Goal: Task Accomplishment & Management: Use online tool/utility

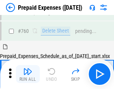
click at [28, 74] on img "button" at bounding box center [27, 71] width 9 height 9
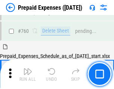
scroll to position [2074, 0]
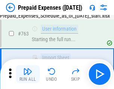
click at [28, 74] on img "button" at bounding box center [27, 71] width 9 height 9
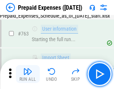
scroll to position [2119, 0]
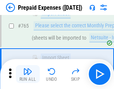
click at [28, 74] on img "button" at bounding box center [27, 71] width 9 height 9
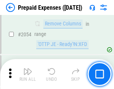
scroll to position [7823, 0]
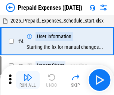
click at [28, 80] on img "button" at bounding box center [27, 77] width 9 height 9
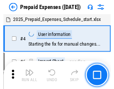
scroll to position [33, 0]
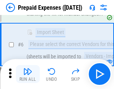
click at [28, 74] on img "button" at bounding box center [27, 71] width 9 height 9
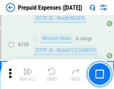
scroll to position [2667, 0]
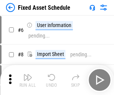
click at [28, 80] on img "button" at bounding box center [27, 77] width 9 height 9
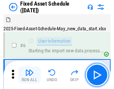
scroll to position [40, 0]
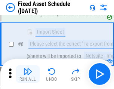
click at [28, 74] on img "button" at bounding box center [27, 71] width 9 height 9
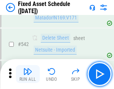
scroll to position [2668, 0]
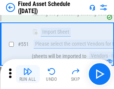
click at [28, 74] on img "button" at bounding box center [27, 71] width 9 height 9
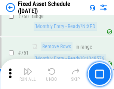
scroll to position [3649, 0]
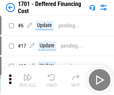
click at [28, 80] on img "button" at bounding box center [27, 77] width 9 height 9
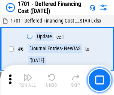
scroll to position [90, 0]
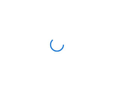
scroll to position [1, 0]
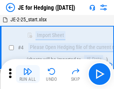
click at [28, 74] on img "button" at bounding box center [27, 71] width 9 height 9
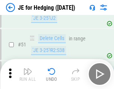
scroll to position [485, 0]
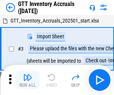
click at [28, 74] on img "button" at bounding box center [27, 77] width 9 height 9
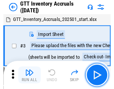
scroll to position [1, 0]
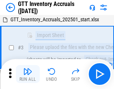
click at [28, 74] on img "button" at bounding box center [27, 71] width 9 height 9
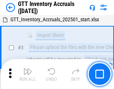
scroll to position [48, 0]
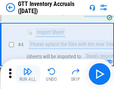
click at [28, 74] on img "button" at bounding box center [27, 71] width 9 height 9
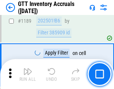
scroll to position [6112, 0]
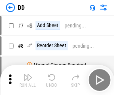
click at [28, 80] on img "button" at bounding box center [27, 77] width 9 height 9
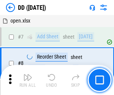
scroll to position [72, 0]
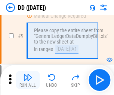
click at [28, 80] on img "button" at bounding box center [27, 77] width 9 height 9
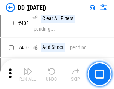
scroll to position [3349, 0]
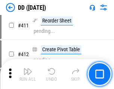
click at [28, 74] on img "button" at bounding box center [27, 71] width 9 height 9
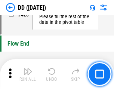
scroll to position [3582, 0]
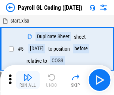
click at [28, 80] on img "button" at bounding box center [27, 77] width 9 height 9
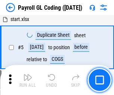
scroll to position [90, 0]
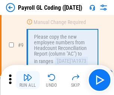
click at [28, 80] on img "button" at bounding box center [27, 77] width 9 height 9
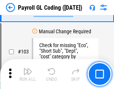
scroll to position [1756, 0]
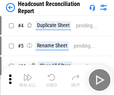
click at [28, 80] on img "button" at bounding box center [27, 77] width 9 height 9
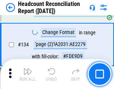
scroll to position [900, 0]
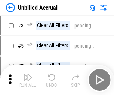
click at [28, 80] on img "button" at bounding box center [27, 77] width 9 height 9
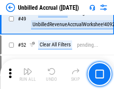
scroll to position [679, 0]
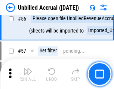
click at [28, 74] on img "button" at bounding box center [27, 71] width 9 height 9
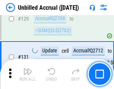
scroll to position [2229, 0]
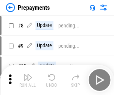
click at [28, 80] on img "button" at bounding box center [27, 77] width 9 height 9
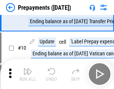
scroll to position [47, 0]
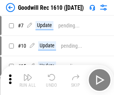
click at [28, 80] on img "button" at bounding box center [27, 77] width 9 height 9
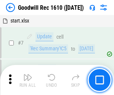
scroll to position [128, 0]
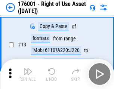
scroll to position [48, 0]
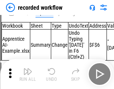
click at [28, 74] on img "button" at bounding box center [27, 71] width 9 height 9
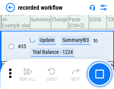
scroll to position [2339, 0]
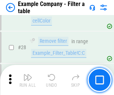
scroll to position [685, 0]
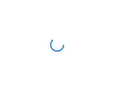
scroll to position [12, 0]
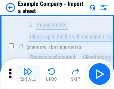
click at [28, 74] on img "button" at bounding box center [27, 71] width 9 height 9
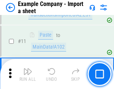
scroll to position [165, 0]
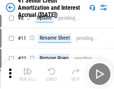
click at [28, 74] on img "button" at bounding box center [27, 71] width 9 height 9
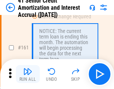
click at [28, 74] on img "button" at bounding box center [27, 71] width 9 height 9
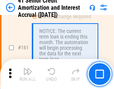
scroll to position [800, 0]
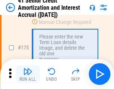
click at [28, 74] on img "button" at bounding box center [27, 71] width 9 height 9
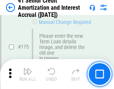
scroll to position [876, 0]
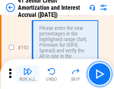
click at [28, 74] on img "button" at bounding box center [27, 71] width 9 height 9
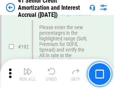
scroll to position [955, 0]
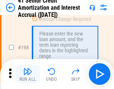
click at [28, 74] on img "button" at bounding box center [27, 71] width 9 height 9
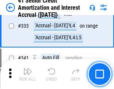
scroll to position [1912, 0]
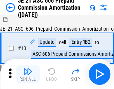
click at [28, 74] on img "button" at bounding box center [27, 71] width 9 height 9
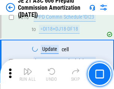
scroll to position [1397, 0]
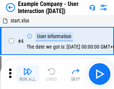
click at [28, 74] on img "button" at bounding box center [27, 71] width 9 height 9
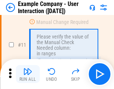
click at [28, 74] on img "button" at bounding box center [27, 71] width 9 height 9
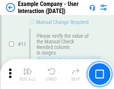
scroll to position [162, 0]
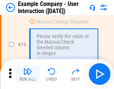
click at [28, 74] on img "button" at bounding box center [27, 71] width 9 height 9
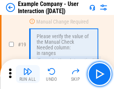
click at [28, 74] on img "button" at bounding box center [27, 71] width 9 height 9
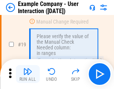
click at [28, 74] on img "button" at bounding box center [27, 71] width 9 height 9
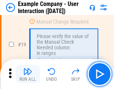
click at [28, 74] on img "button" at bounding box center [27, 71] width 9 height 9
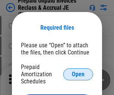
click at [78, 74] on span "Open" at bounding box center [78, 74] width 13 height 6
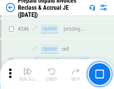
scroll to position [1010, 0]
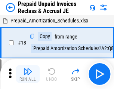
click at [28, 74] on img "button" at bounding box center [27, 71] width 9 height 9
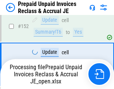
scroll to position [972, 0]
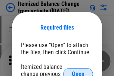
click at [78, 71] on span "Open" at bounding box center [78, 74] width 13 height 6
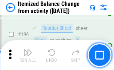
scroll to position [1440, 0]
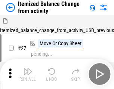
scroll to position [12, 0]
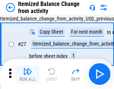
click at [28, 74] on img "button" at bounding box center [27, 71] width 9 height 9
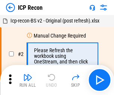
scroll to position [3, 0]
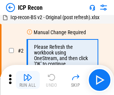
click at [28, 80] on img "button" at bounding box center [27, 77] width 9 height 9
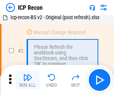
click at [28, 80] on img "button" at bounding box center [27, 77] width 9 height 9
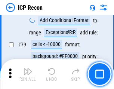
scroll to position [733, 0]
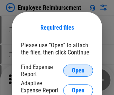
click at [78, 70] on span "Open" at bounding box center [78, 70] width 13 height 6
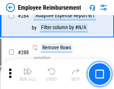
scroll to position [2034, 0]
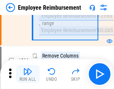
click at [28, 74] on img "button" at bounding box center [27, 71] width 9 height 9
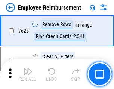
scroll to position [4481, 0]
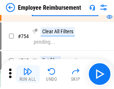
click at [28, 74] on img "button" at bounding box center [27, 71] width 9 height 9
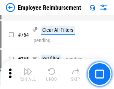
scroll to position [5251, 0]
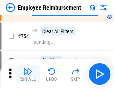
click at [28, 74] on img "button" at bounding box center [27, 71] width 9 height 9
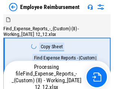
scroll to position [25, 0]
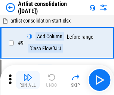
click at [28, 80] on img "button" at bounding box center [27, 77] width 9 height 9
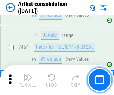
scroll to position [3277, 0]
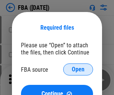
click at [78, 69] on span "Open" at bounding box center [78, 69] width 13 height 6
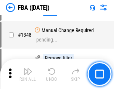
scroll to position [7918, 0]
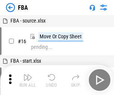
scroll to position [7, 0]
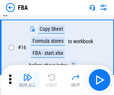
click at [28, 80] on img "button" at bounding box center [27, 77] width 9 height 9
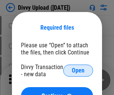
click at [78, 70] on span "Open" at bounding box center [78, 70] width 13 height 6
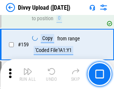
scroll to position [775, 0]
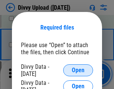
click at [78, 70] on span "Open" at bounding box center [78, 70] width 13 height 6
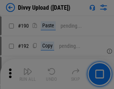
scroll to position [945, 0]
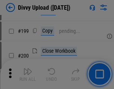
scroll to position [1088, 0]
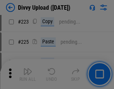
scroll to position [1494, 0]
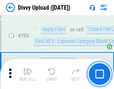
scroll to position [5120, 0]
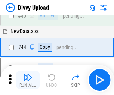
click at [28, 80] on img "button" at bounding box center [27, 77] width 9 height 9
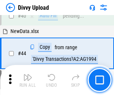
scroll to position [82, 0]
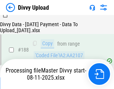
scroll to position [881, 0]
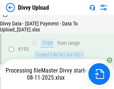
scroll to position [1046, 0]
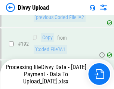
scroll to position [1003, 0]
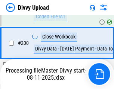
scroll to position [1174, 0]
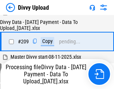
scroll to position [1376, 0]
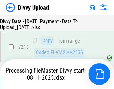
scroll to position [1547, 0]
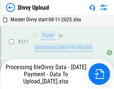
scroll to position [1498, 0]
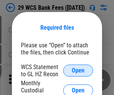
click at [78, 70] on span "Open" at bounding box center [78, 70] width 13 height 6
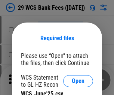
scroll to position [10, 0]
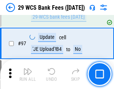
scroll to position [729, 0]
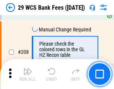
click at [28, 74] on img "button" at bounding box center [27, 71] width 9 height 9
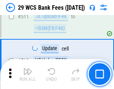
scroll to position [3766, 0]
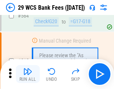
click at [28, 74] on img "button" at bounding box center [27, 71] width 9 height 9
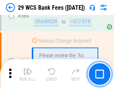
scroll to position [4048, 0]
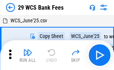
scroll to position [13, 0]
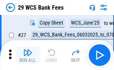
click at [28, 55] on img "button" at bounding box center [27, 52] width 9 height 9
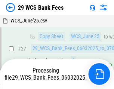
scroll to position [149, 0]
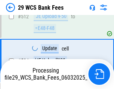
scroll to position [3996, 0]
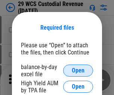
click at [78, 70] on span "Open" at bounding box center [78, 70] width 13 height 6
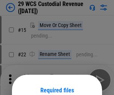
scroll to position [62, 0]
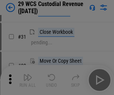
scroll to position [161, 0]
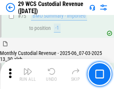
scroll to position [782, 0]
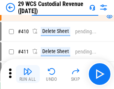
click at [28, 74] on img "button" at bounding box center [27, 71] width 9 height 9
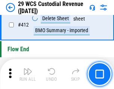
scroll to position [3574, 0]
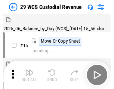
scroll to position [18, 0]
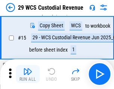
click at [28, 74] on img "button" at bounding box center [27, 71] width 9 height 9
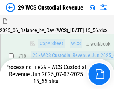
scroll to position [170, 0]
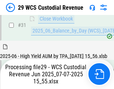
scroll to position [384, 0]
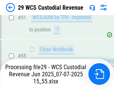
scroll to position [782, 0]
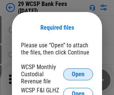
click at [78, 74] on span "Open" at bounding box center [78, 74] width 13 height 6
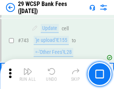
scroll to position [3772, 0]
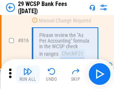
click at [28, 74] on img "button" at bounding box center [27, 71] width 9 height 9
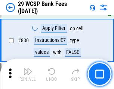
scroll to position [4749, 0]
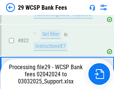
scroll to position [4602, 0]
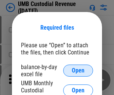
click at [78, 70] on span "Open" at bounding box center [78, 70] width 13 height 6
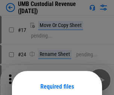
scroll to position [59, 0]
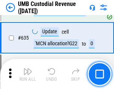
scroll to position [3917, 0]
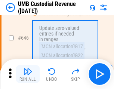
click at [28, 74] on img "button" at bounding box center [27, 71] width 9 height 9
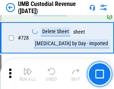
scroll to position [4617, 0]
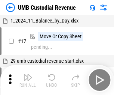
scroll to position [6, 0]
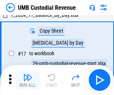
click at [28, 80] on img "button" at bounding box center [27, 77] width 9 height 9
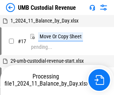
scroll to position [6, 0]
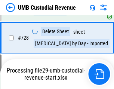
scroll to position [4600, 0]
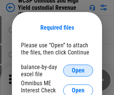
click at [78, 70] on span "Open" at bounding box center [78, 70] width 13 height 6
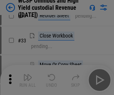
scroll to position [171, 0]
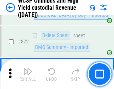
scroll to position [6334, 0]
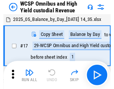
scroll to position [4, 0]
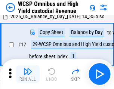
click at [28, 74] on img "button" at bounding box center [27, 71] width 9 height 9
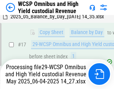
scroll to position [118, 0]
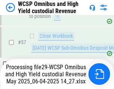
scroll to position [768, 0]
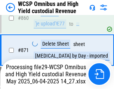
scroll to position [6317, 0]
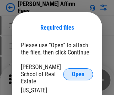
click at [78, 71] on span "Open" at bounding box center [78, 74] width 13 height 6
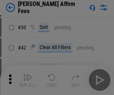
scroll to position [152, 0]
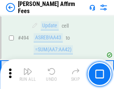
scroll to position [2035, 0]
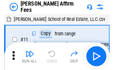
scroll to position [7, 0]
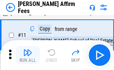
click at [28, 55] on img "button" at bounding box center [27, 52] width 9 height 9
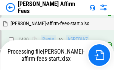
scroll to position [1666, 0]
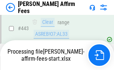
scroll to position [1974, 0]
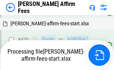
scroll to position [1666, 0]
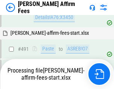
scroll to position [2035, 0]
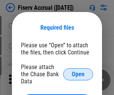
click at [78, 71] on span "Open" at bounding box center [78, 74] width 13 height 6
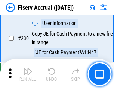
scroll to position [2372, 0]
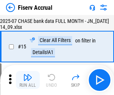
click at [28, 80] on img "button" at bounding box center [27, 77] width 9 height 9
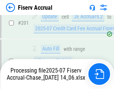
scroll to position [2065, 0]
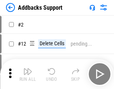
click at [28, 74] on img "button" at bounding box center [27, 71] width 9 height 9
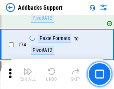
scroll to position [545, 0]
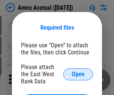
click at [78, 74] on span "Open" at bounding box center [78, 74] width 13 height 6
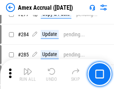
scroll to position [1948, 0]
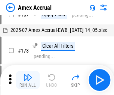
click at [28, 80] on img "button" at bounding box center [27, 77] width 9 height 9
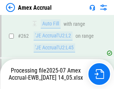
scroll to position [2041, 0]
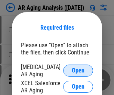
click at [78, 69] on span "Open" at bounding box center [78, 70] width 13 height 6
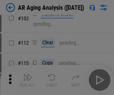
scroll to position [103, 0]
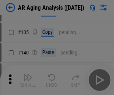
scroll to position [225, 0]
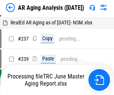
scroll to position [7, 0]
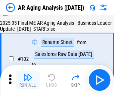
click at [28, 80] on img "button" at bounding box center [27, 77] width 9 height 9
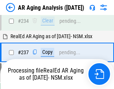
scroll to position [1160, 0]
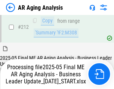
scroll to position [1152, 0]
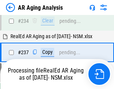
scroll to position [1183, 0]
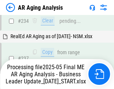
scroll to position [1183, 0]
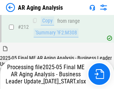
scroll to position [1152, 0]
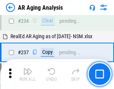
scroll to position [1152, 0]
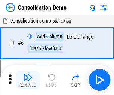
click at [28, 80] on img "button" at bounding box center [27, 77] width 9 height 9
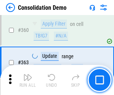
scroll to position [2508, 0]
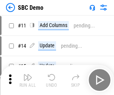
click at [28, 80] on img "button" at bounding box center [27, 77] width 9 height 9
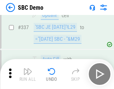
scroll to position [1969, 0]
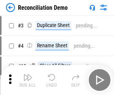
click at [28, 80] on img "button" at bounding box center [27, 77] width 9 height 9
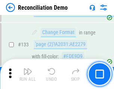
scroll to position [889, 0]
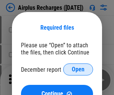
click at [78, 69] on span "Open" at bounding box center [78, 69] width 13 height 6
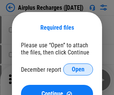
click at [78, 69] on span "Open" at bounding box center [78, 69] width 13 height 6
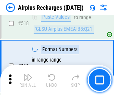
scroll to position [3221, 0]
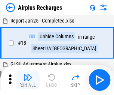
click at [28, 80] on img "button" at bounding box center [27, 77] width 9 height 9
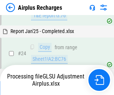
scroll to position [120, 0]
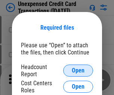
click at [78, 70] on span "Open" at bounding box center [78, 70] width 13 height 6
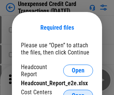
click at [78, 92] on span "Open" at bounding box center [78, 95] width 13 height 6
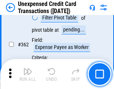
scroll to position [1925, 0]
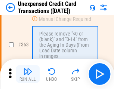
click at [28, 74] on img "button" at bounding box center [27, 71] width 9 height 9
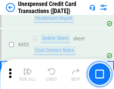
scroll to position [2553, 0]
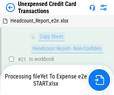
scroll to position [122, 0]
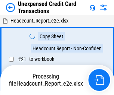
scroll to position [9, 0]
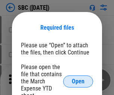
click at [78, 81] on span "Open" at bounding box center [78, 81] width 13 height 6
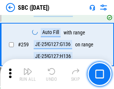
scroll to position [1463, 0]
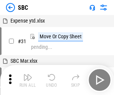
scroll to position [7, 0]
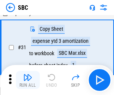
click at [28, 80] on img "button" at bounding box center [27, 77] width 9 height 9
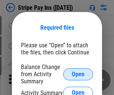
click at [78, 74] on span "Open" at bounding box center [78, 74] width 13 height 6
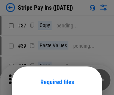
scroll to position [54, 0]
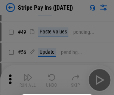
scroll to position [136, 0]
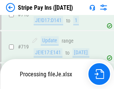
scroll to position [3941, 0]
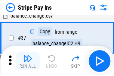
click at [28, 61] on img "button" at bounding box center [27, 58] width 9 height 9
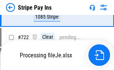
scroll to position [3925, 0]
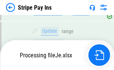
scroll to position [3925, 0]
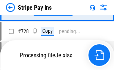
scroll to position [3925, 0]
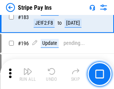
scroll to position [1013, 0]
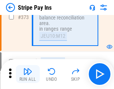
click at [28, 74] on img "button" at bounding box center [27, 71] width 9 height 9
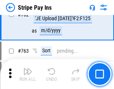
scroll to position [3915, 0]
